Goal: Transaction & Acquisition: Book appointment/travel/reservation

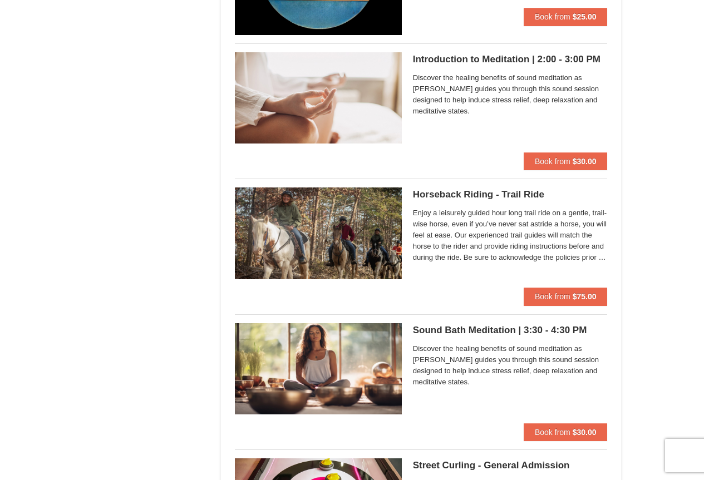
scroll to position [1058, 0]
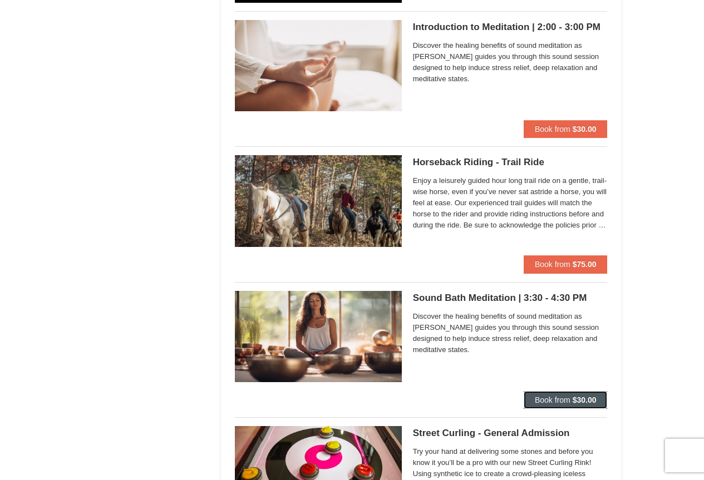
click at [580, 397] on strong "$30.00" at bounding box center [585, 400] width 24 height 9
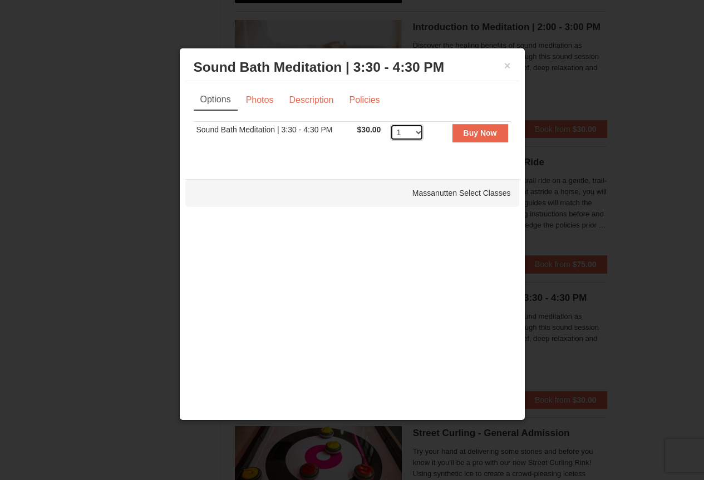
click at [418, 134] on select "1 2 3 4 5 6 7 8 9 10 11" at bounding box center [406, 132] width 33 height 17
select select "2"
click at [390, 124] on select "1 2 3 4 5 6 7 8 9 10 11" at bounding box center [406, 132] width 33 height 17
click at [473, 132] on strong "Buy Now" at bounding box center [480, 133] width 33 height 9
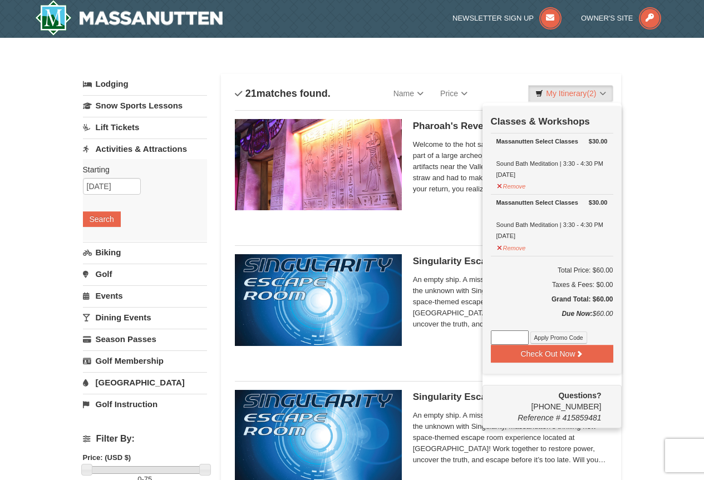
scroll to position [3, 0]
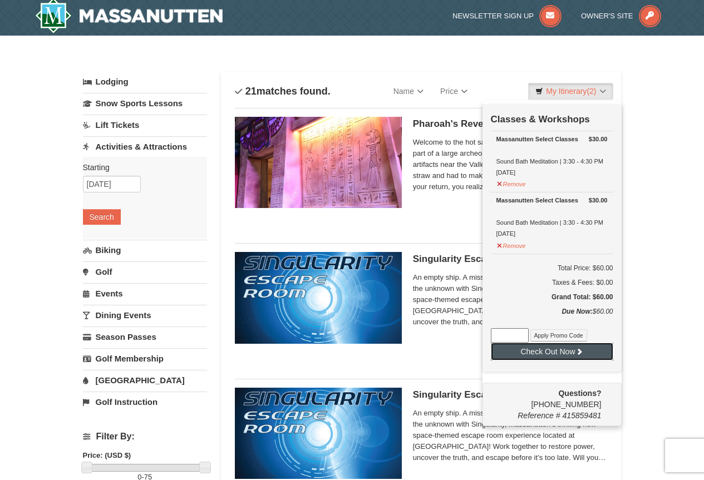
click at [565, 356] on button "Check Out Now" at bounding box center [552, 352] width 122 height 18
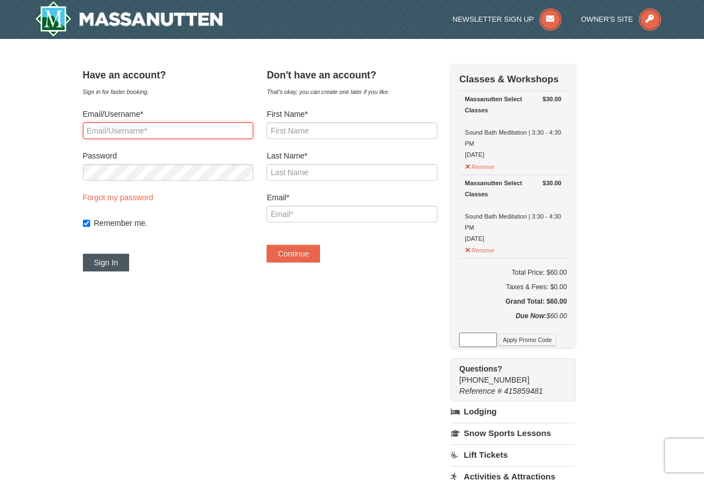
type input "kmunday7@gmail.com"
click at [126, 263] on button "Sign In" at bounding box center [106, 263] width 47 height 18
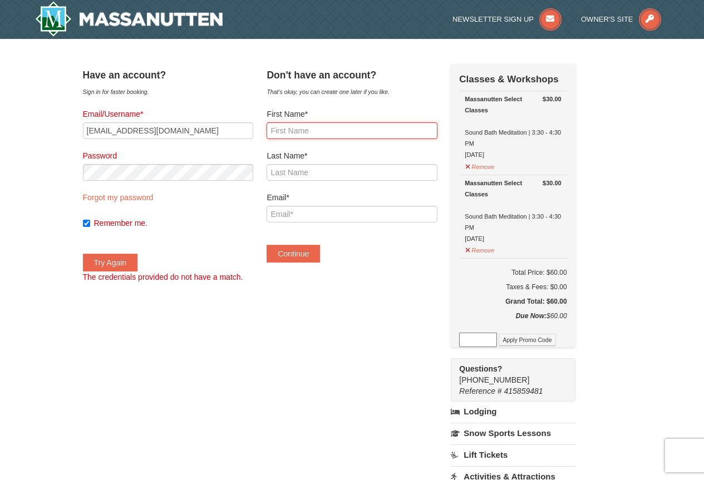
click at [294, 134] on input "First Name*" at bounding box center [352, 130] width 170 height 17
type input "Kate"
type input "Munday"
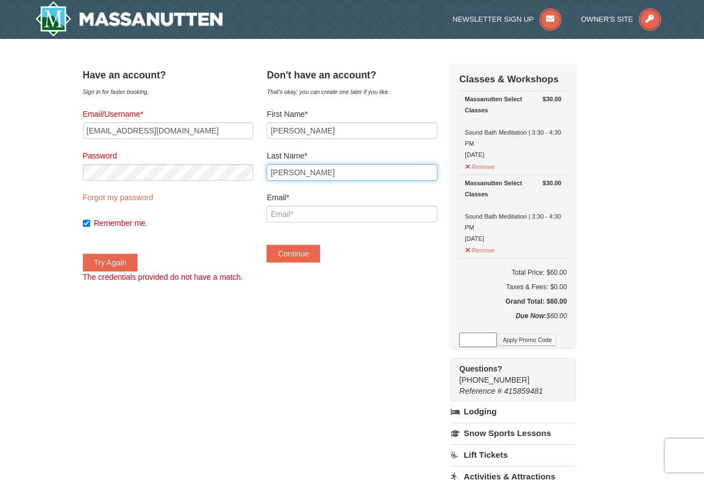
type input "kmunday7@gmail.com"
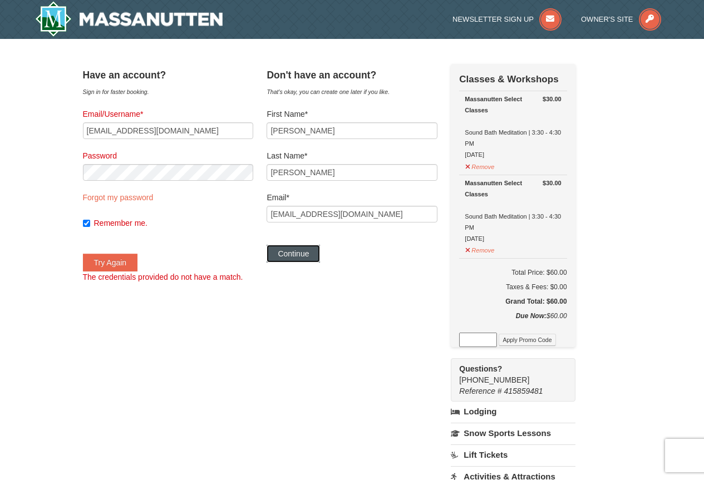
click at [314, 254] on button "Continue" at bounding box center [293, 254] width 53 height 18
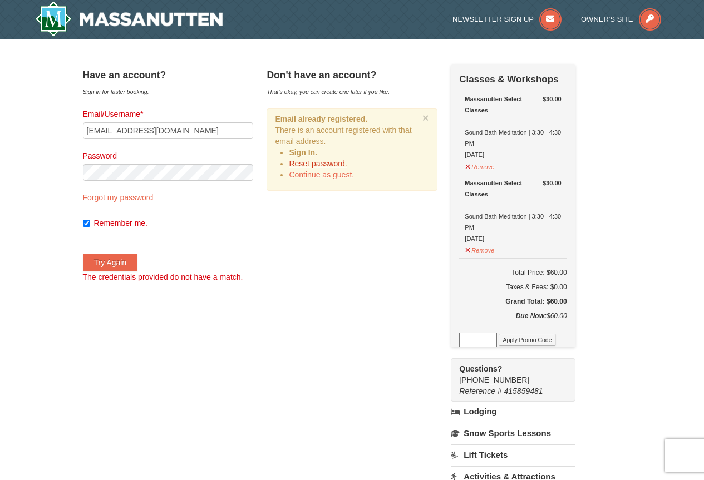
click at [336, 164] on link "Reset password." at bounding box center [318, 163] width 58 height 9
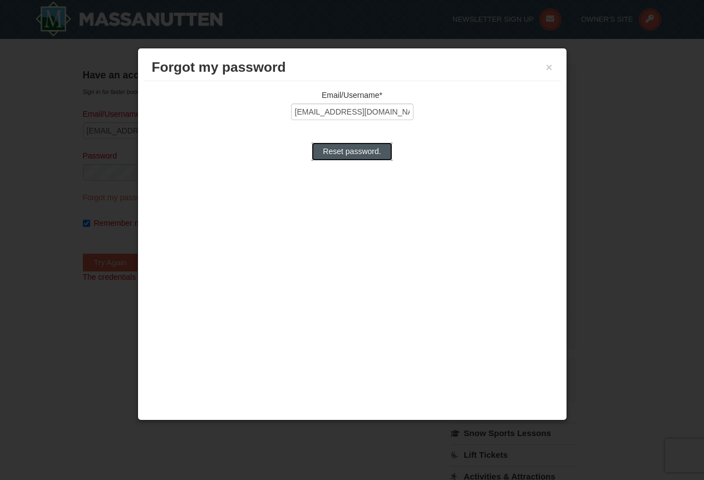
click at [346, 151] on input "Reset password." at bounding box center [352, 152] width 80 height 18
type input "Processing..."
type input "kmunday7@gmail.com"
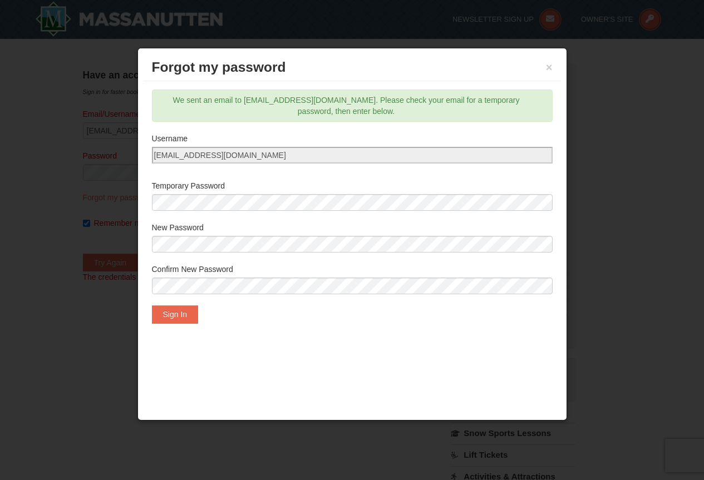
click at [225, 275] on label "Confirm New Password" at bounding box center [352, 269] width 401 height 11
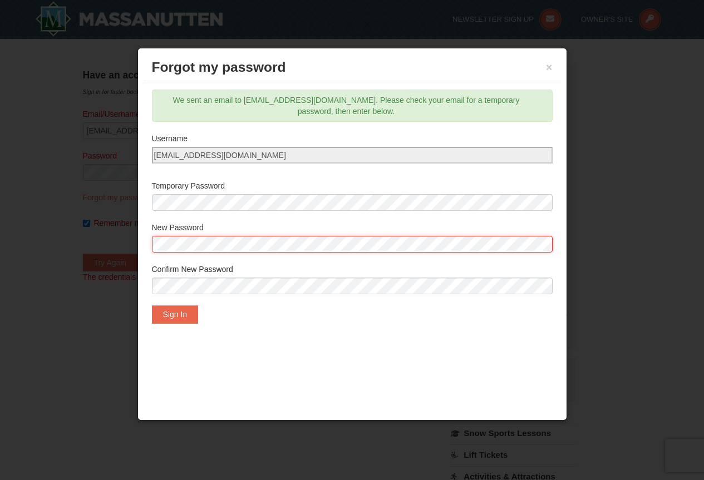
click at [26, 243] on body "Browser Not Supported We notice you are using a browser which will not provide …" at bounding box center [352, 487] width 704 height 975
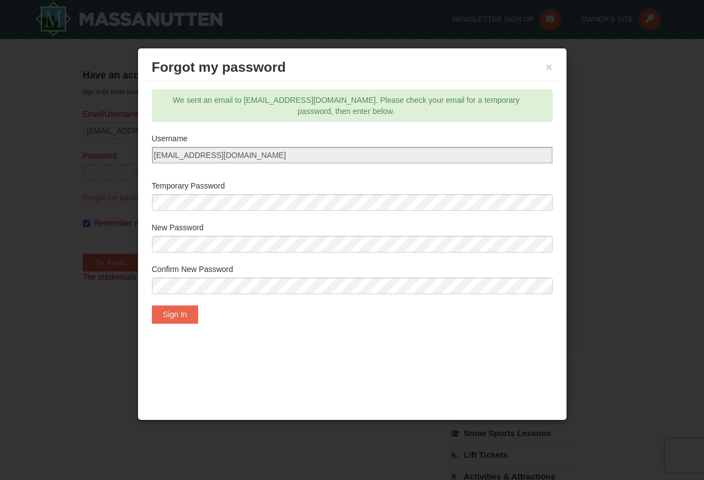
drag, startPoint x: 195, startPoint y: 253, endPoint x: 253, endPoint y: 363, distance: 124.3
click at [224, 397] on div "Forgot my password × Email/Username* kmunday7@gmail.com Reset password. We sent…" at bounding box center [352, 234] width 430 height 372
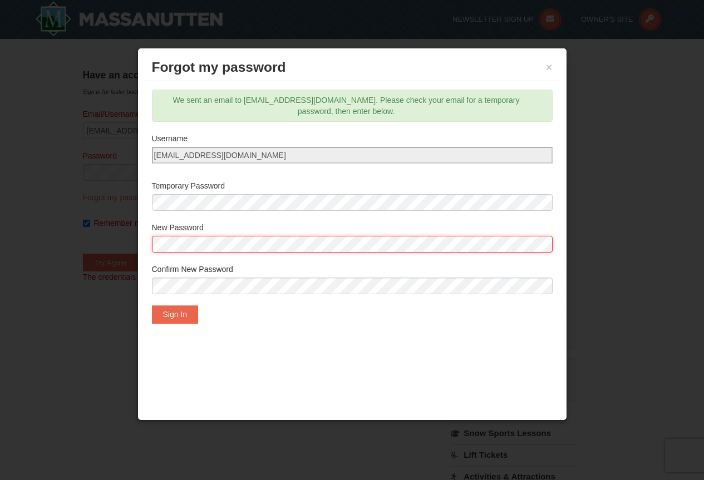
click at [0, 283] on body "Browser Not Supported We notice you are using a browser which will not provide …" at bounding box center [352, 487] width 704 height 975
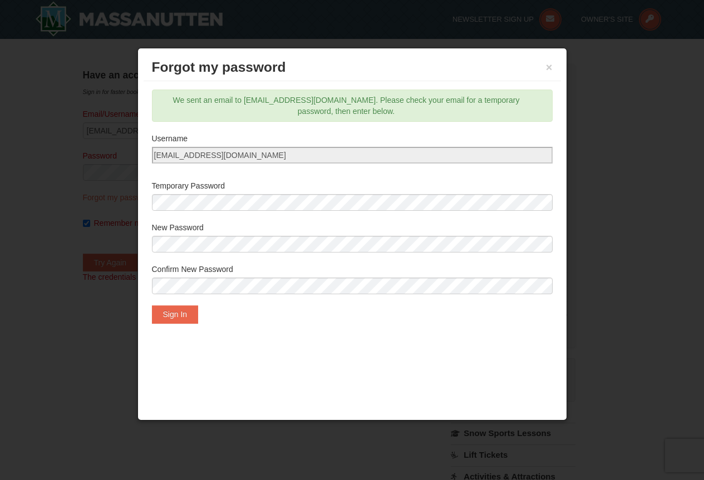
drag, startPoint x: 337, startPoint y: 415, endPoint x: 320, endPoint y: 307, distance: 109.9
click at [338, 409] on div "Forgot my password × Email/Username* kmunday7@gmail.com Reset password. We sent…" at bounding box center [352, 234] width 430 height 372
click at [183, 308] on button "Sign In" at bounding box center [175, 315] width 47 height 18
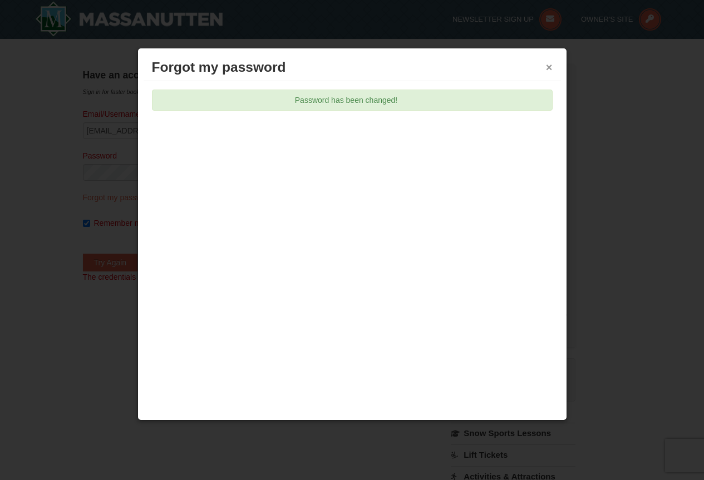
click at [547, 69] on button "×" at bounding box center [549, 67] width 7 height 11
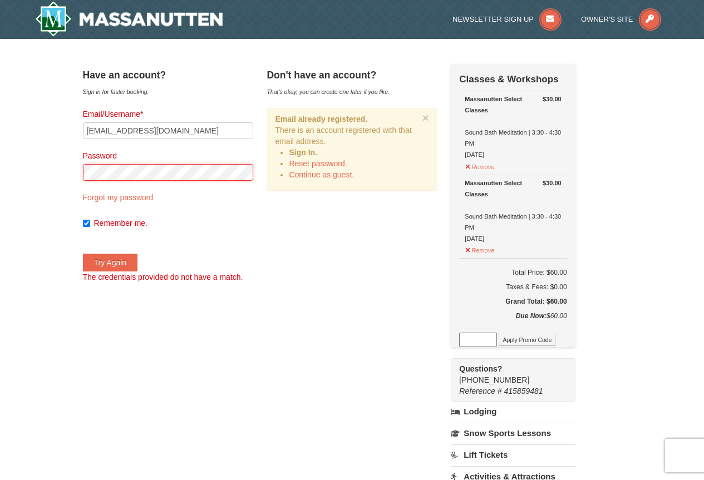
click at [0, 175] on div "× Have an account? Sign in for faster booking. Email/Username* kmunday7@gmail.c…" at bounding box center [352, 368] width 704 height 658
drag, startPoint x: 238, startPoint y: 346, endPoint x: 117, endPoint y: 289, distance: 134.0
click at [238, 345] on div "Have an account? Sign in for faster booking. Email/Username* kmunday7@gmail.com…" at bounding box center [352, 368] width 539 height 608
click at [126, 259] on button "Try Again" at bounding box center [110, 263] width 55 height 18
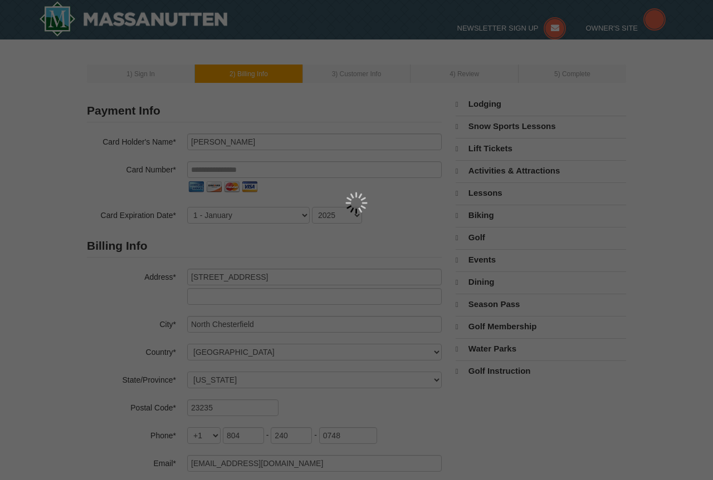
select select "VA"
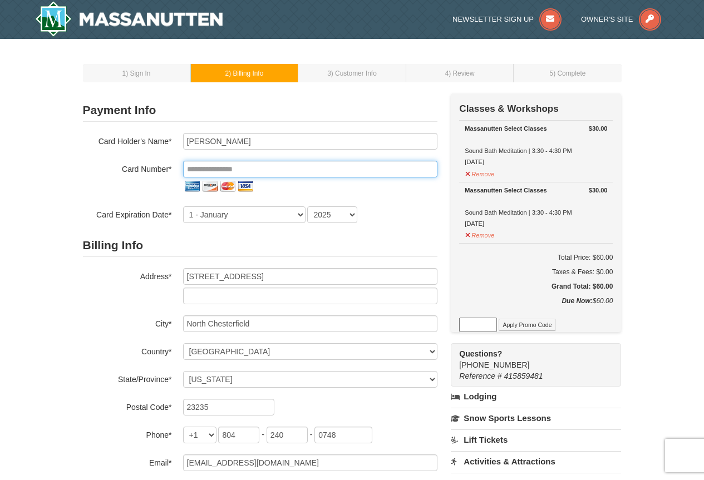
click at [191, 167] on input "tel" at bounding box center [310, 169] width 254 height 17
type input "**********"
type input "Kathleen Munday"
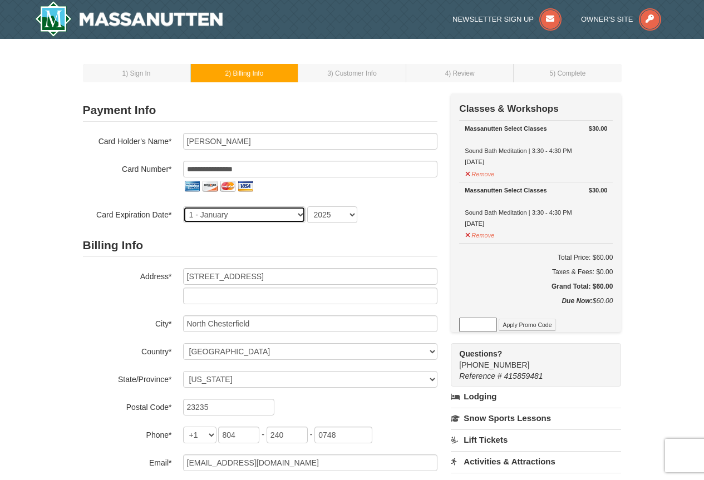
select select "8"
select select "2027"
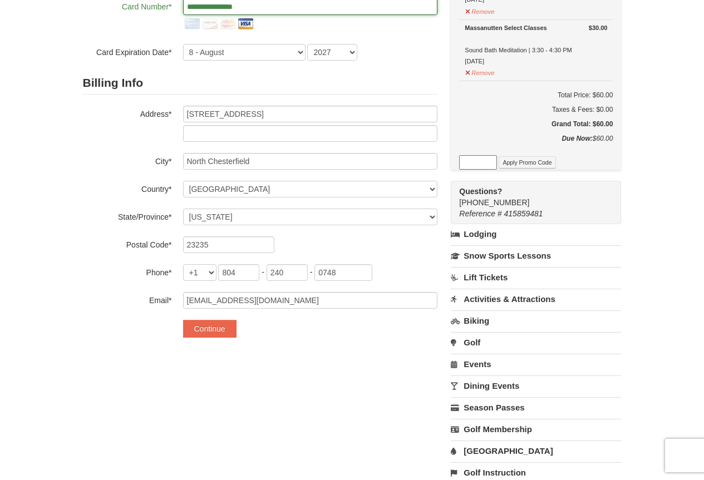
scroll to position [167, 0]
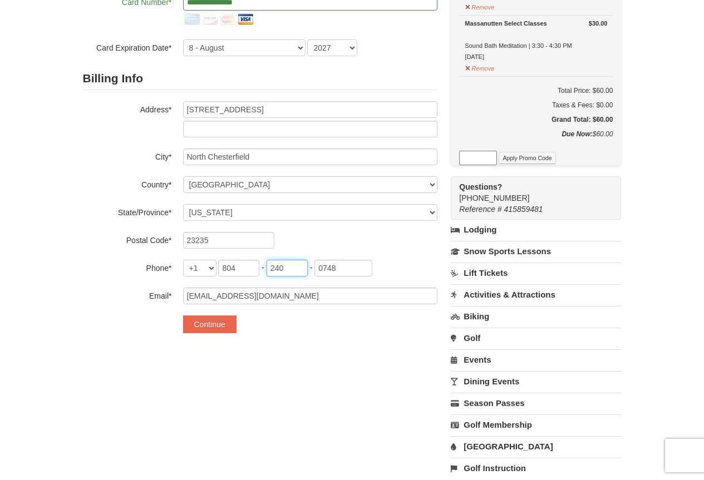
drag, startPoint x: 293, startPoint y: 269, endPoint x: 223, endPoint y: 269, distance: 70.7
click at [223, 269] on span "804 - 240 - 0748" at bounding box center [295, 267] width 154 height 9
type input "677"
drag, startPoint x: 348, startPoint y: 263, endPoint x: 266, endPoint y: 268, distance: 83.1
click at [266, 268] on span "804 - 677 - 0748" at bounding box center [295, 267] width 154 height 9
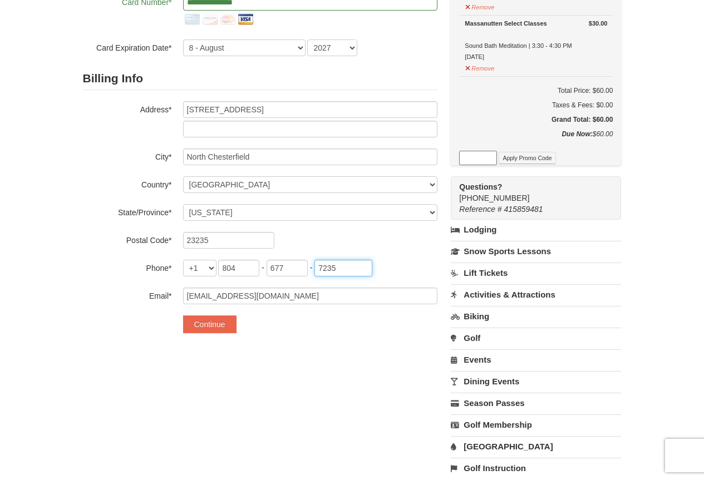
type input "7235"
click at [281, 398] on div "**********" at bounding box center [352, 208] width 539 height 563
click at [221, 321] on button "Continue" at bounding box center [209, 325] width 53 height 18
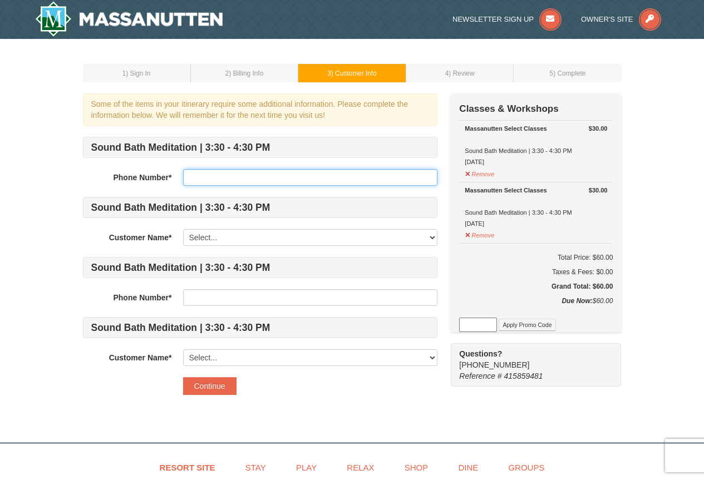
click at [211, 180] on input "text" at bounding box center [310, 177] width 254 height 17
type input "8046777235"
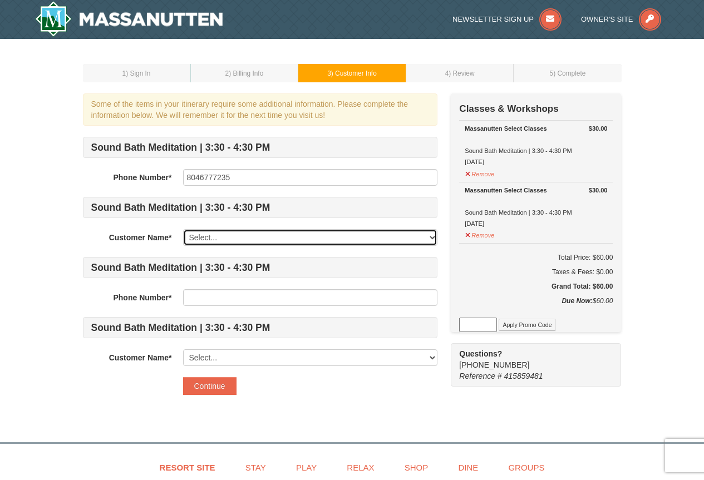
select select "11546974"
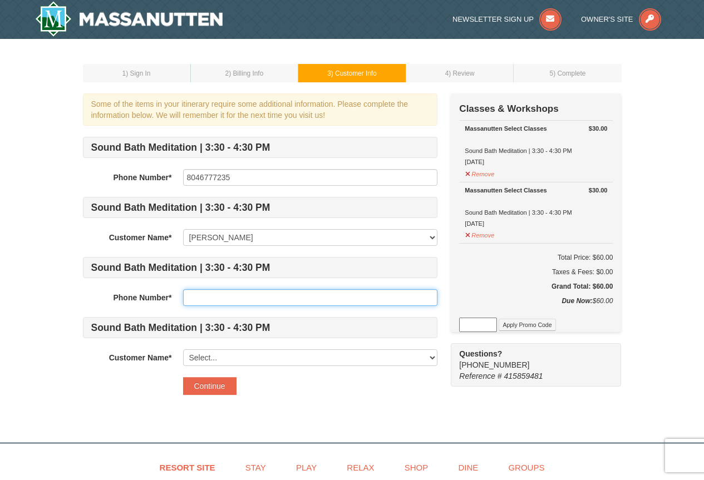
drag, startPoint x: 215, startPoint y: 297, endPoint x: 237, endPoint y: 264, distance: 39.4
click at [215, 297] on input "text" at bounding box center [310, 297] width 254 height 17
type input "8046778147"
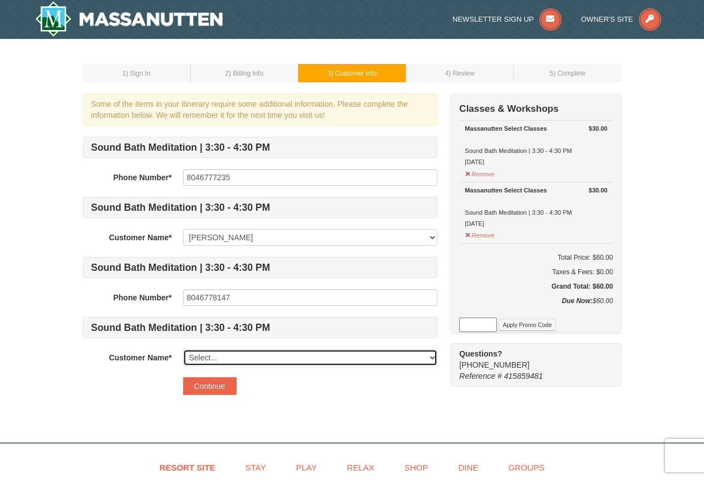
click at [240, 360] on select "Select... Kate Munday David Wallace Add New..." at bounding box center [310, 358] width 254 height 17
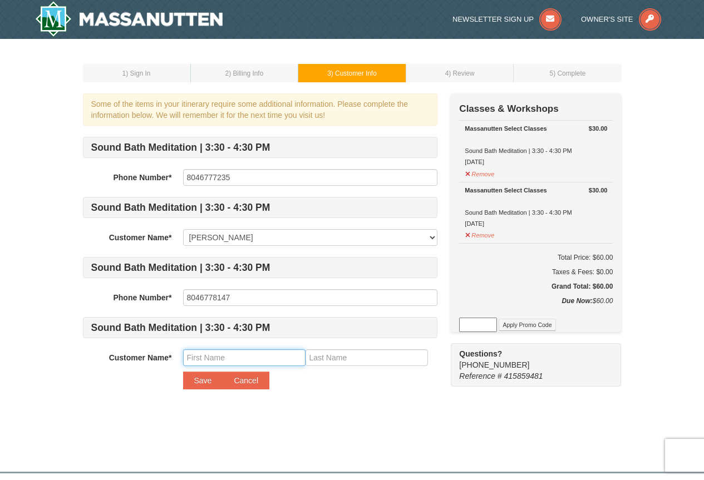
click at [220, 357] on input "text" at bounding box center [244, 358] width 122 height 17
type input "k"
type input "Kailynn"
drag, startPoint x: 322, startPoint y: 362, endPoint x: 360, endPoint y: 356, distance: 37.7
click at [322, 362] on input "text" at bounding box center [367, 358] width 122 height 17
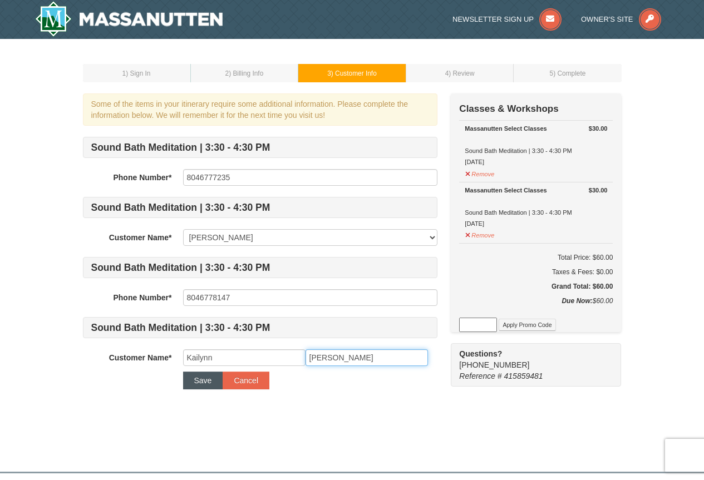
type input "Fridley"
click at [202, 381] on button "Save" at bounding box center [203, 381] width 40 height 18
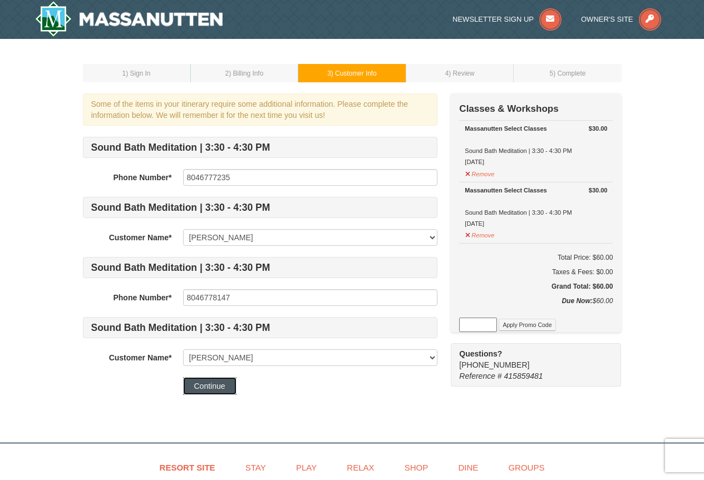
click at [217, 386] on button "Continue" at bounding box center [209, 386] width 53 height 18
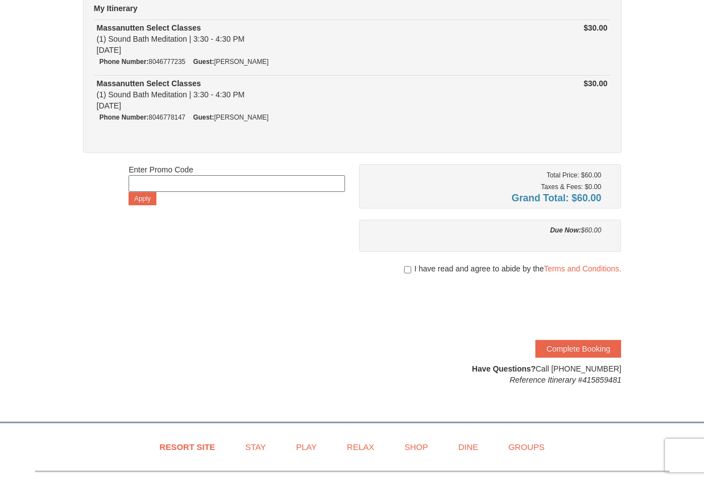
scroll to position [111, 0]
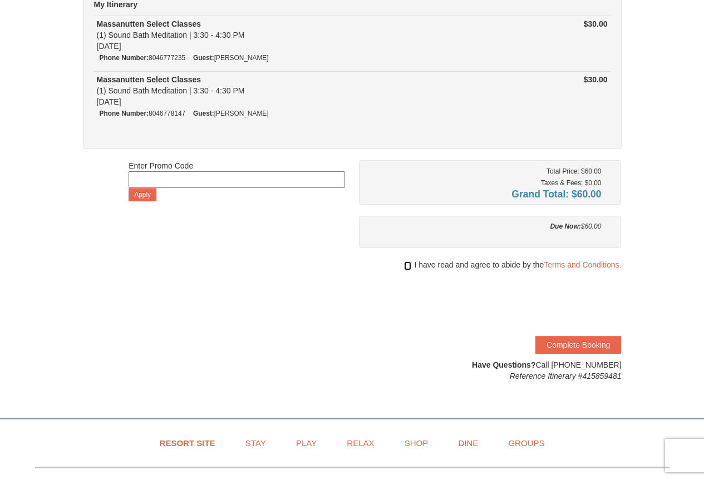
click at [406, 264] on input "checkbox" at bounding box center [407, 266] width 7 height 9
checkbox input "true"
click at [567, 343] on button "Complete Booking" at bounding box center [579, 345] width 86 height 18
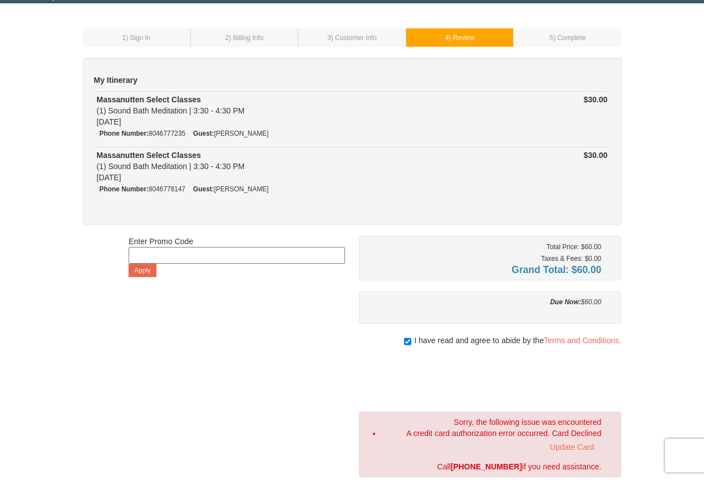
scroll to position [167, 0]
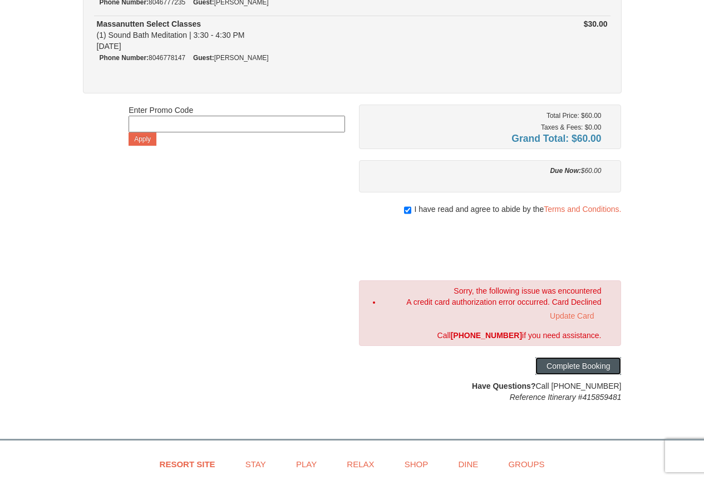
click at [597, 360] on button "Complete Booking" at bounding box center [579, 366] width 86 height 18
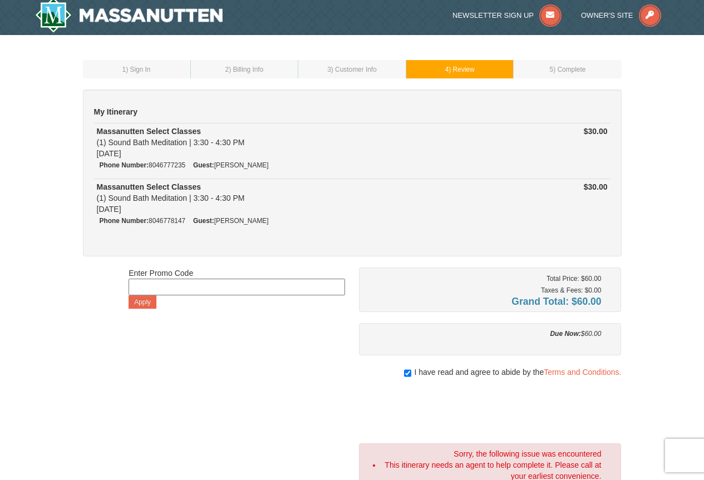
scroll to position [0, 0]
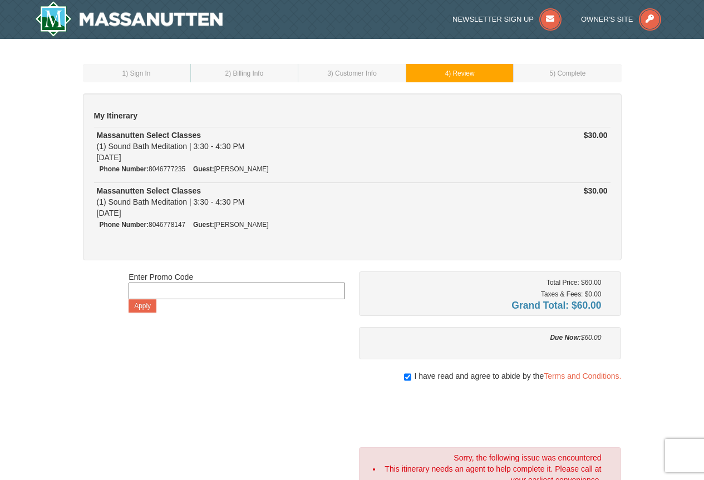
click at [223, 76] on td "2 ) Billing Info" at bounding box center [244, 73] width 108 height 18
click at [251, 73] on span ") Billing Info" at bounding box center [246, 74] width 35 height 8
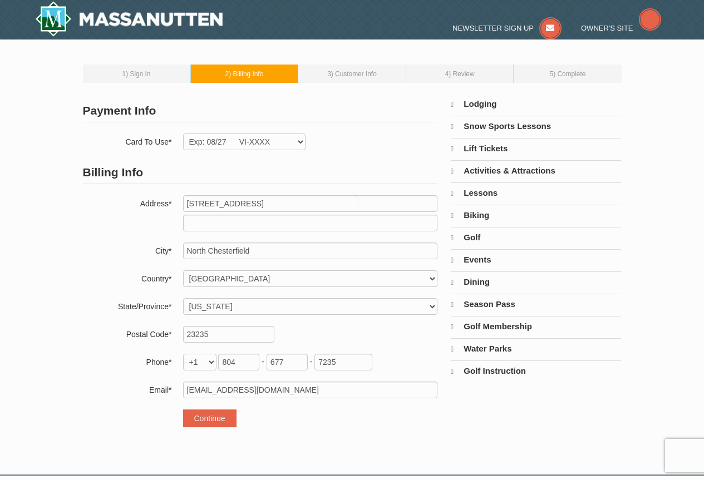
select select "VA"
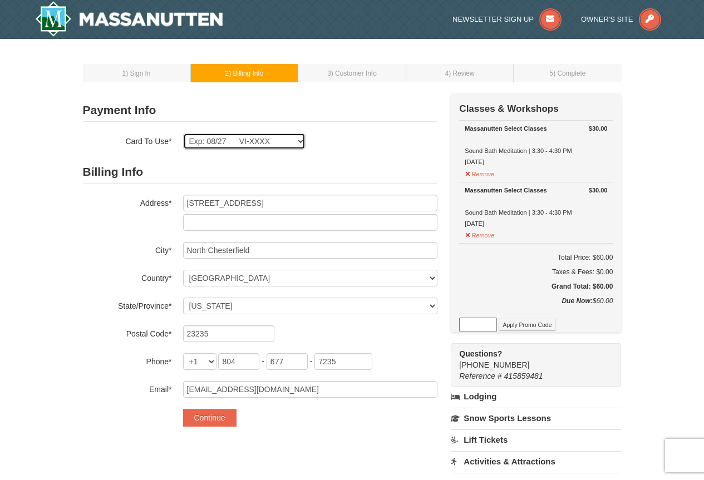
click at [302, 139] on select "Exp: 08/27 VI-XXXX New Card" at bounding box center [244, 141] width 122 height 17
select select
click at [183, 133] on select "Exp: 08/27 VI-XXXX New Card" at bounding box center [244, 141] width 122 height 17
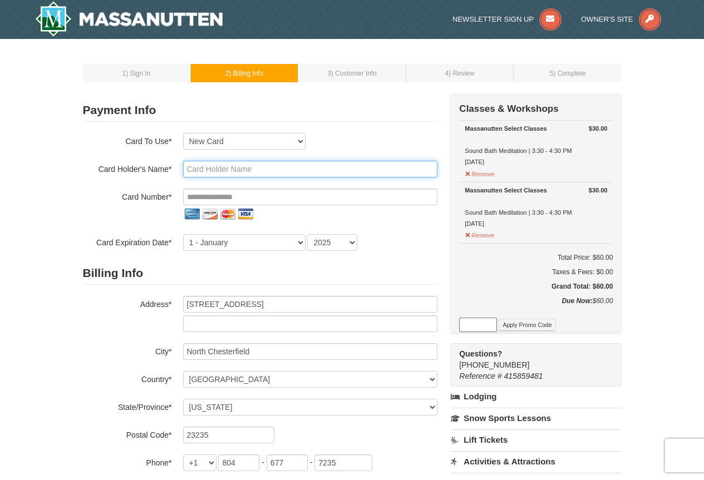
click at [220, 171] on input "text" at bounding box center [310, 169] width 254 height 17
type input "4"
type input "Kathleen Munday"
click at [410, 252] on form "Payment Info Card To Use* Exp: 08/27 VI-XXXX New Card Are you sure you want to …" at bounding box center [260, 313] width 355 height 429
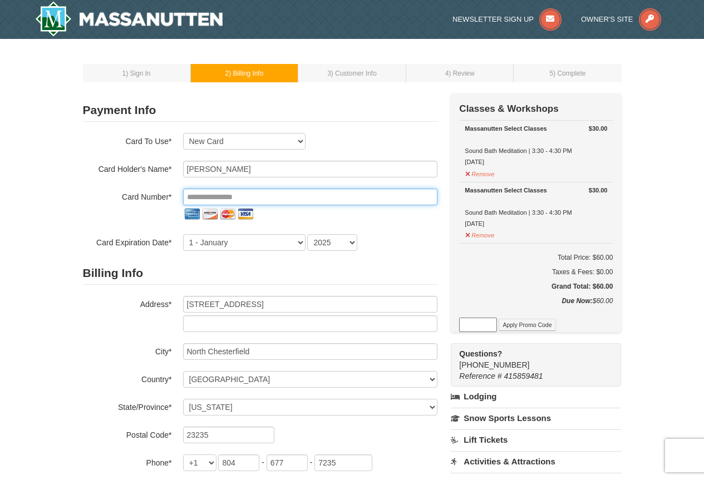
drag, startPoint x: 282, startPoint y: 198, endPoint x: 60, endPoint y: 198, distance: 221.6
click at [60, 198] on div "1 ) Sign In 2 ) Billing Info 3 ) Customer Info ) Review ×" at bounding box center [352, 360] width 704 height 643
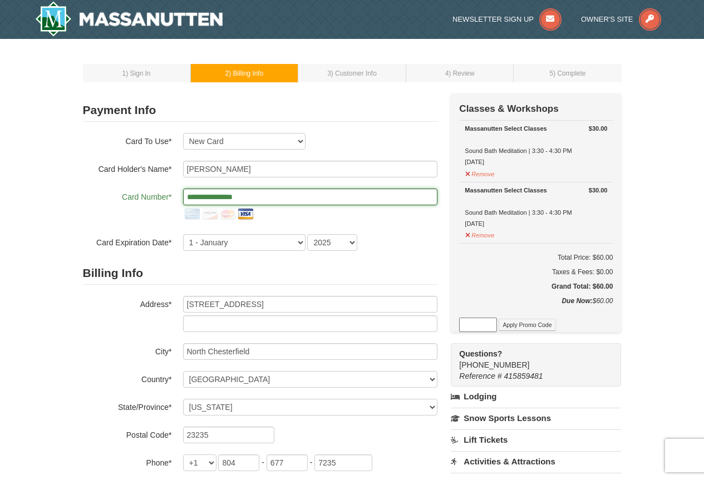
type input "**********"
click at [392, 259] on form "Payment Info Card To Use* Exp: 08/27 VI-XXXX New Card Are you sure you want to …" at bounding box center [260, 313] width 355 height 429
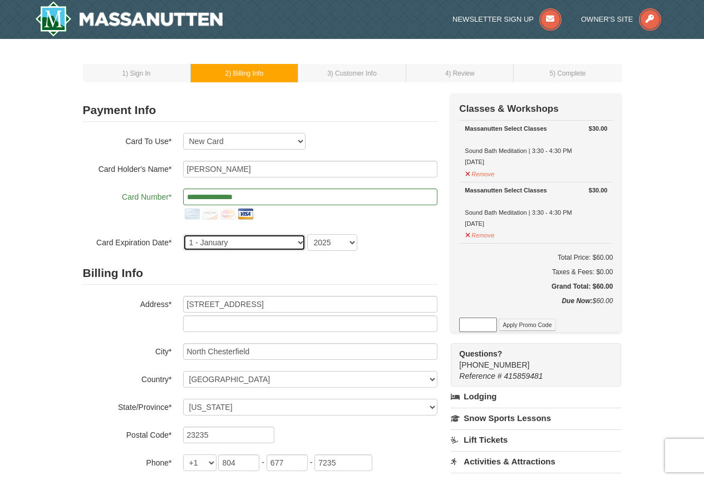
click at [301, 242] on select "1 - January 2 - February 3 - March 4 - April 5 - May 6 - June 7 - July 8 - Augu…" at bounding box center [244, 242] width 122 height 17
select select "3"
click at [183, 234] on select "1 - January 2 - February 3 - March 4 - April 5 - May 6 - June 7 - July 8 - Augu…" at bounding box center [244, 242] width 122 height 17
click at [351, 239] on select "2025 2026 2027 2028 2029 2030 2031 2032 2033 2034" at bounding box center [332, 242] width 50 height 17
select select "2029"
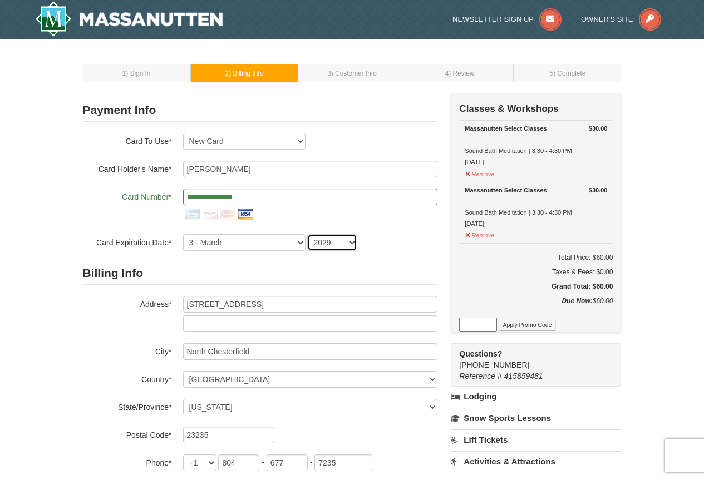
click at [307, 234] on select "2025 2026 2027 2028 2029 2030 2031 2032 2033 2034" at bounding box center [332, 242] width 50 height 17
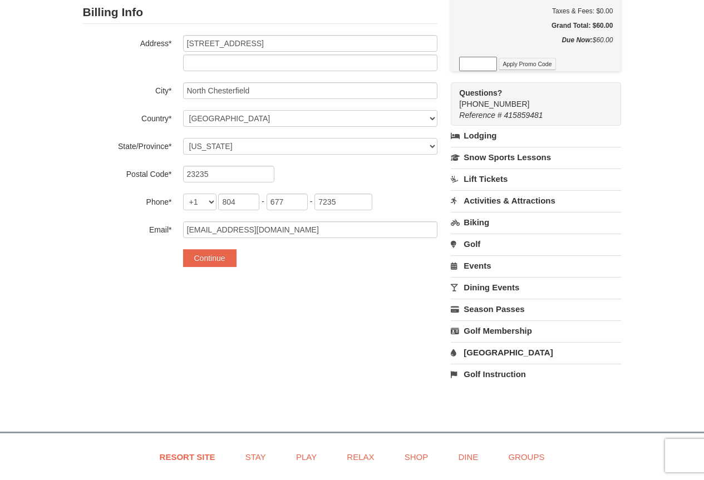
scroll to position [278, 0]
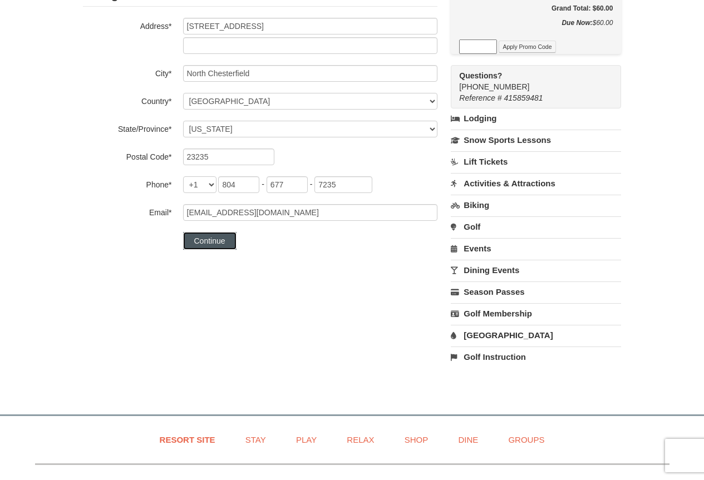
click at [209, 240] on button "Continue" at bounding box center [209, 241] width 53 height 18
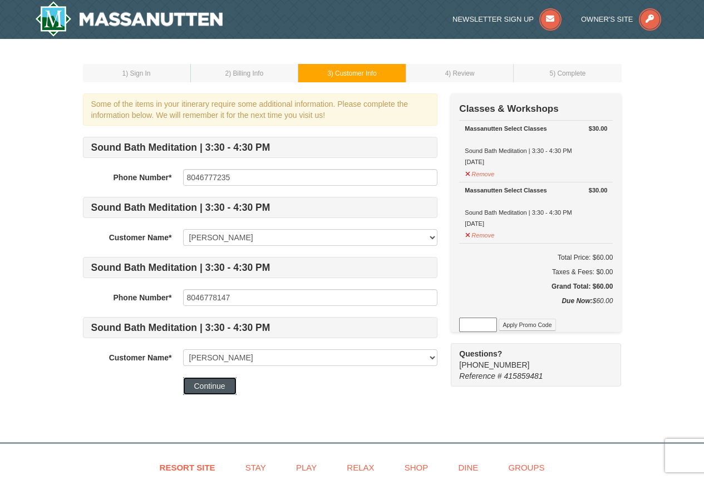
click at [202, 381] on button "Continue" at bounding box center [209, 386] width 53 height 18
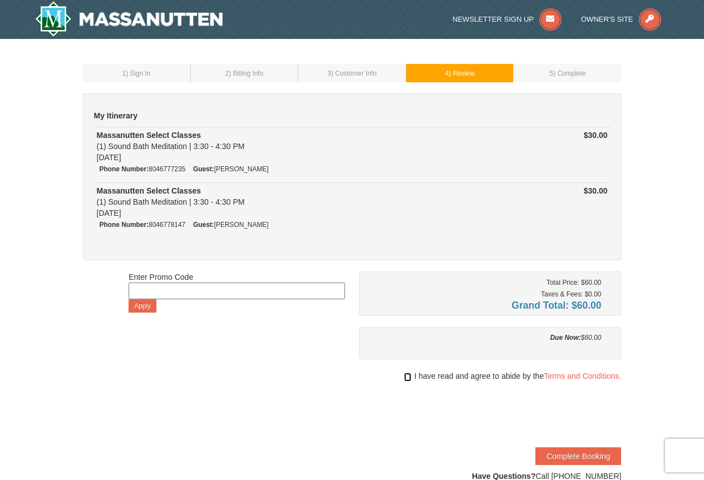
click at [405, 377] on input "checkbox" at bounding box center [407, 377] width 7 height 9
checkbox input "true"
click at [579, 454] on button "Complete Booking" at bounding box center [579, 457] width 86 height 18
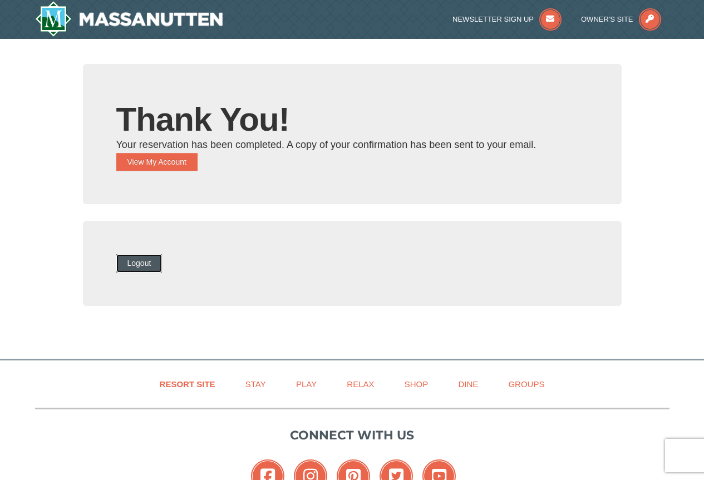
click at [161, 264] on button "Logout" at bounding box center [139, 263] width 46 height 18
